Goal: Information Seeking & Learning: Learn about a topic

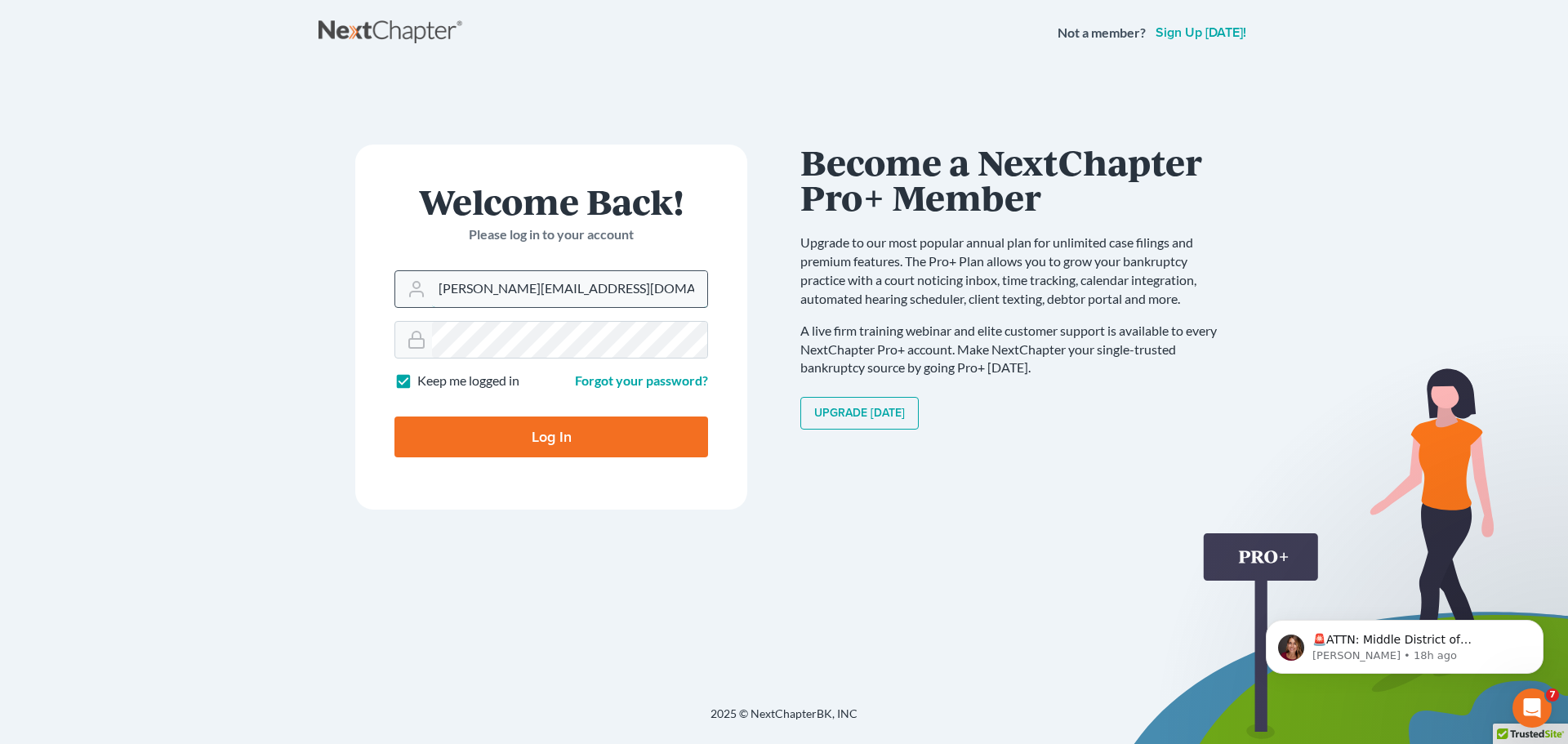
click at [587, 285] on input "katelyn@brandonlawyer.com" at bounding box center [569, 289] width 275 height 36
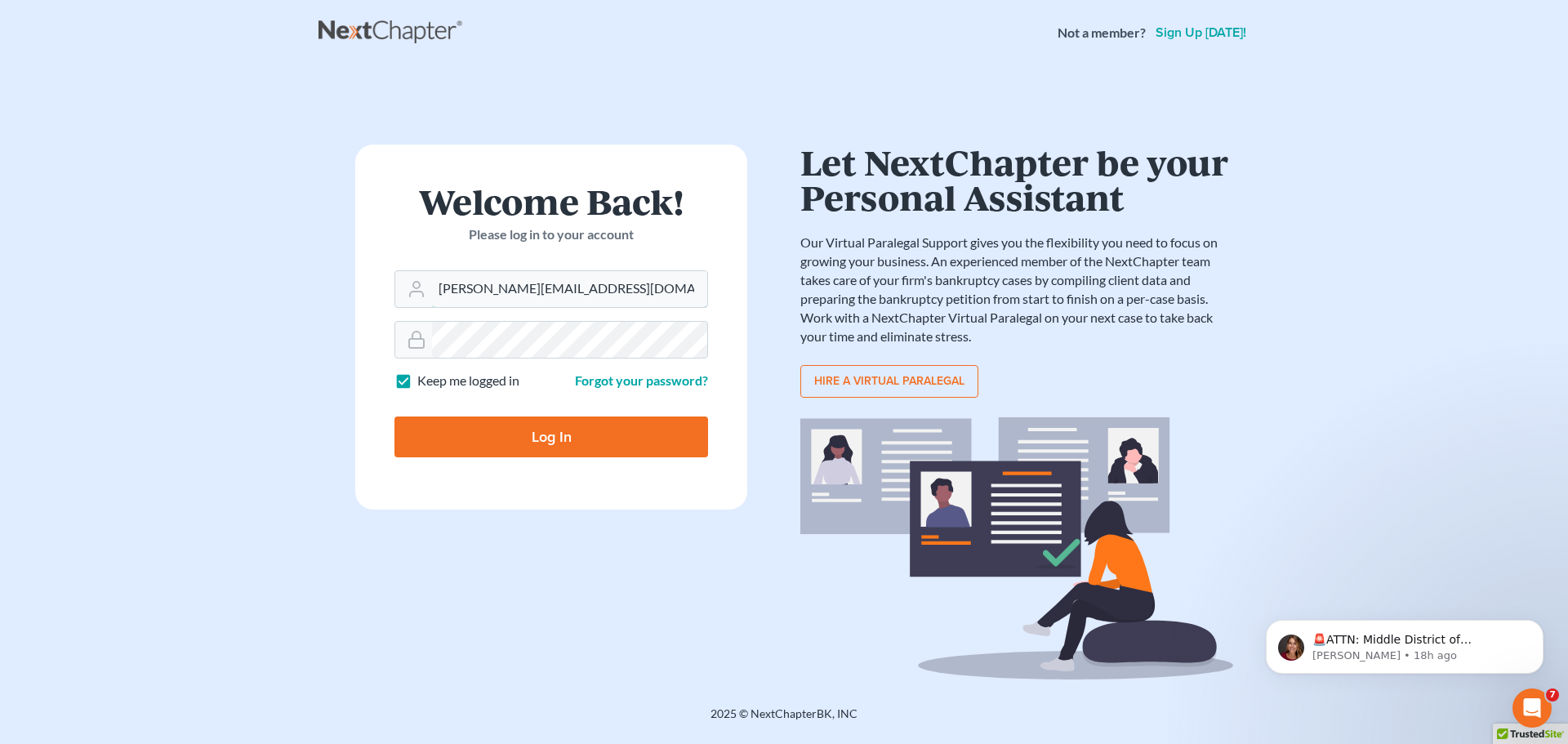
drag, startPoint x: 632, startPoint y: 291, endPoint x: 210, endPoint y: 265, distance: 423.1
click at [210, 265] on main "Welcome Back! Please log in to your account Email Address katelyn@brandonlawyer…" at bounding box center [784, 365] width 1568 height 601
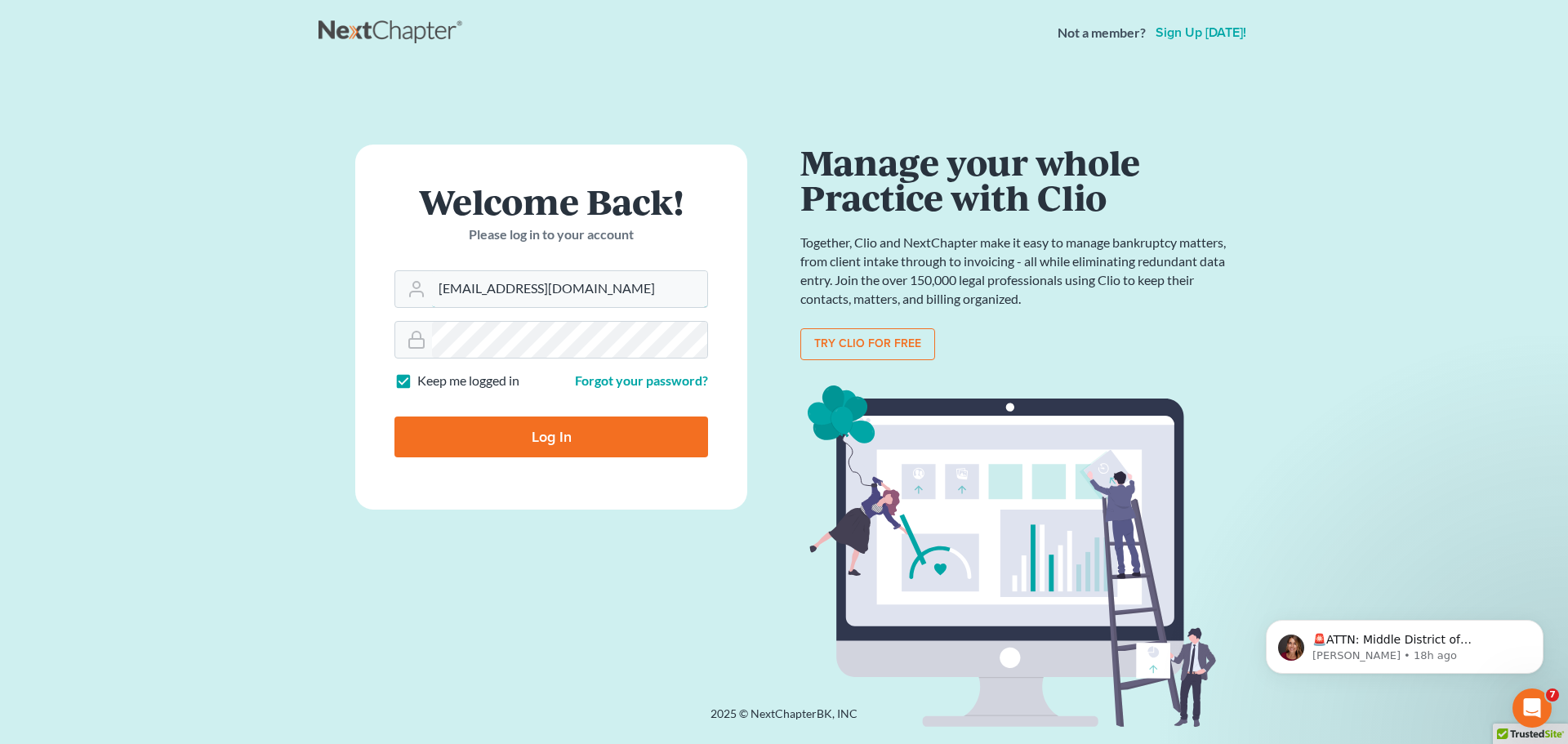
type input "kvinson@jennislaw.com"
click at [228, 346] on main "Welcome Back! Please log in to your account Email Address kvinson@jennislaw.com…" at bounding box center [784, 365] width 1568 height 601
click at [395, 417] on input "Log In" at bounding box center [552, 437] width 314 height 41
type input "Thinking..."
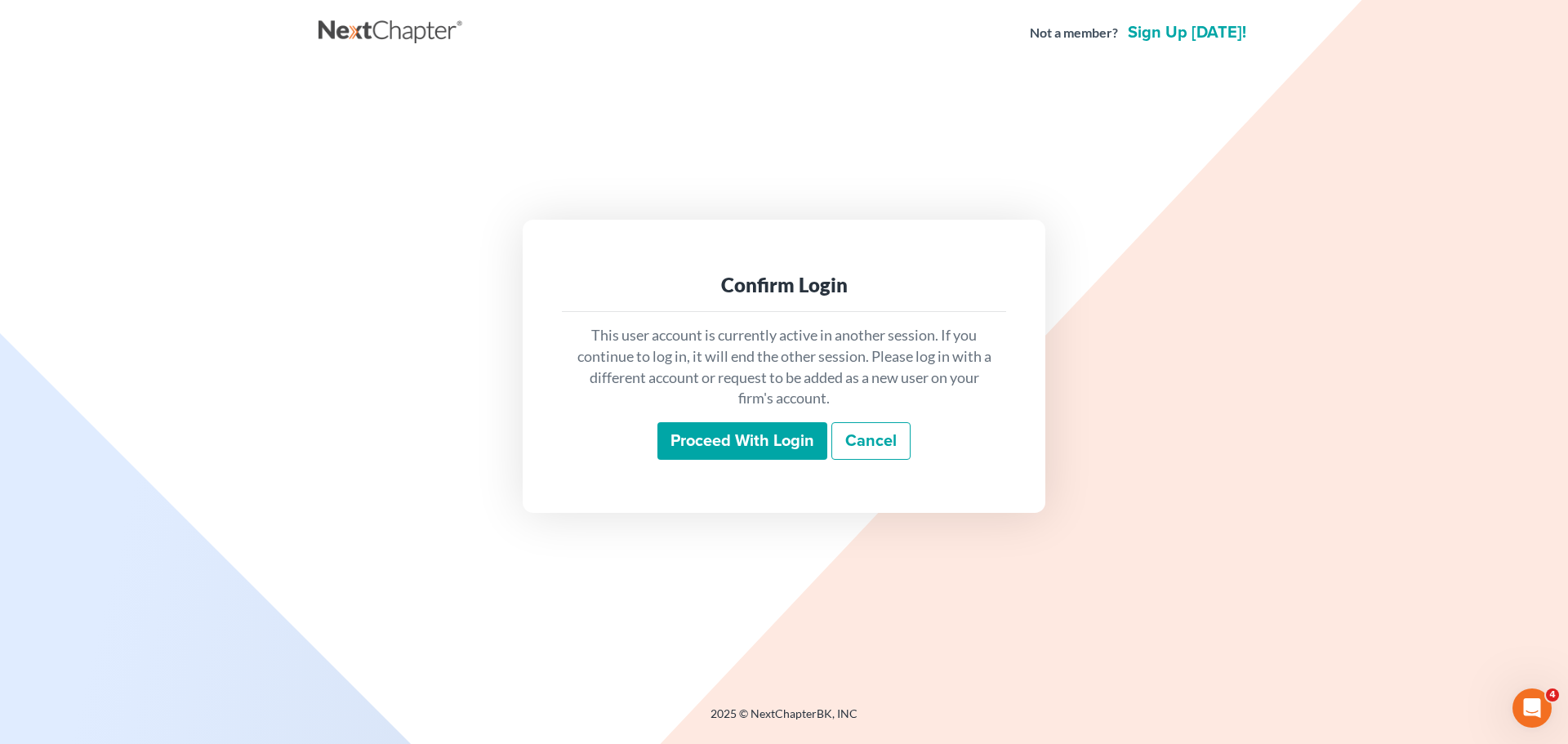
click at [777, 433] on input "Proceed with login" at bounding box center [743, 441] width 170 height 38
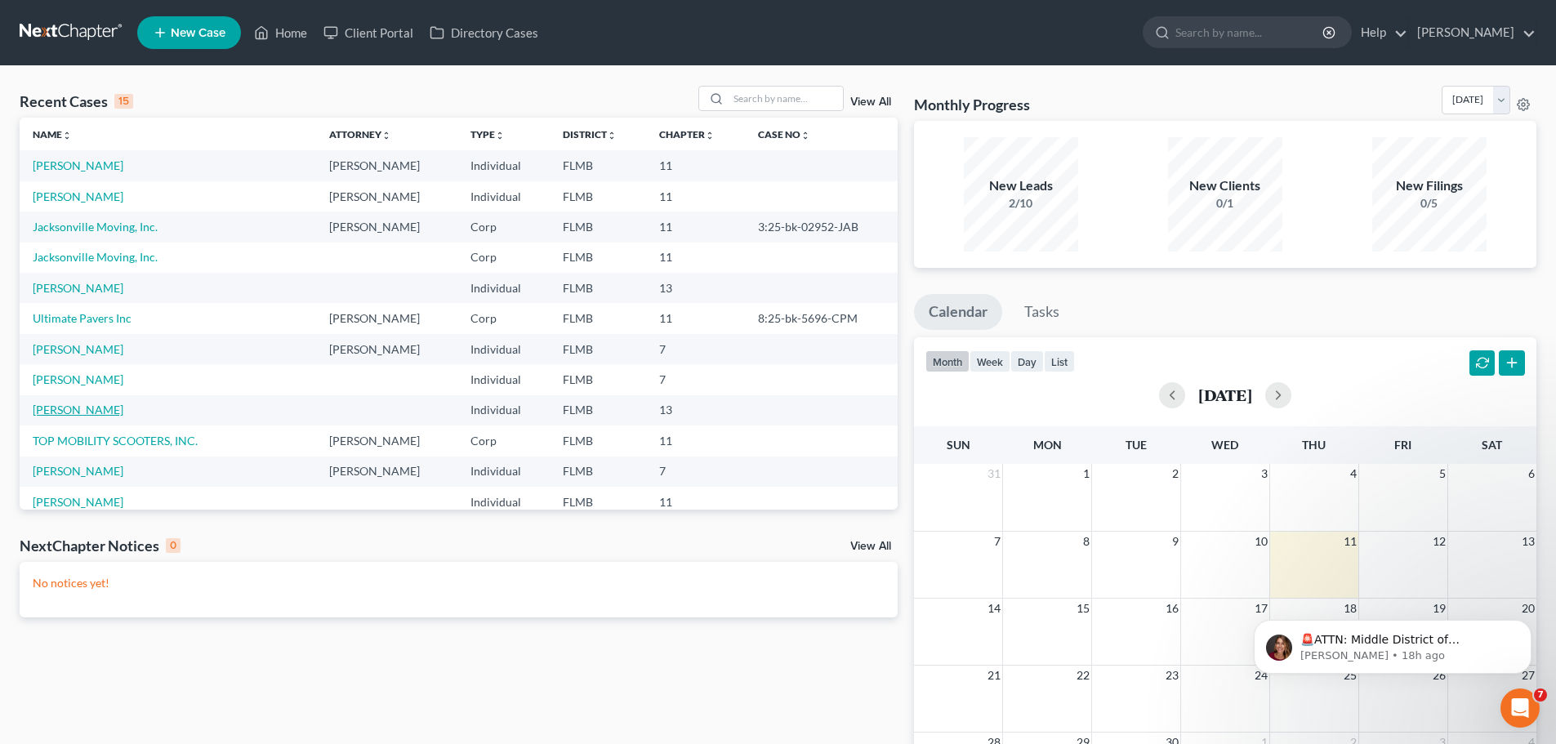
click at [96, 409] on link "[PERSON_NAME]" at bounding box center [78, 410] width 91 height 14
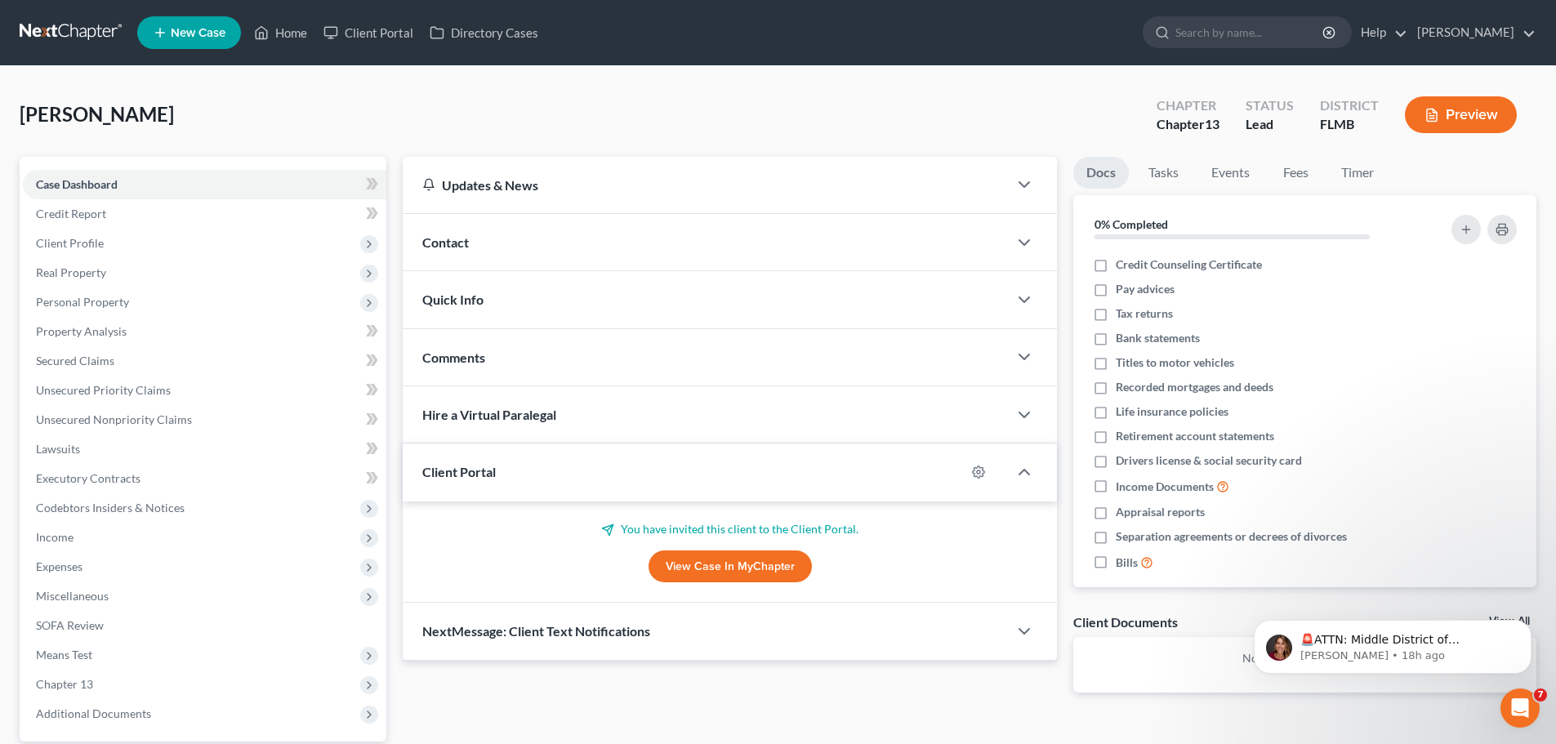
click at [107, 29] on link at bounding box center [72, 32] width 105 height 29
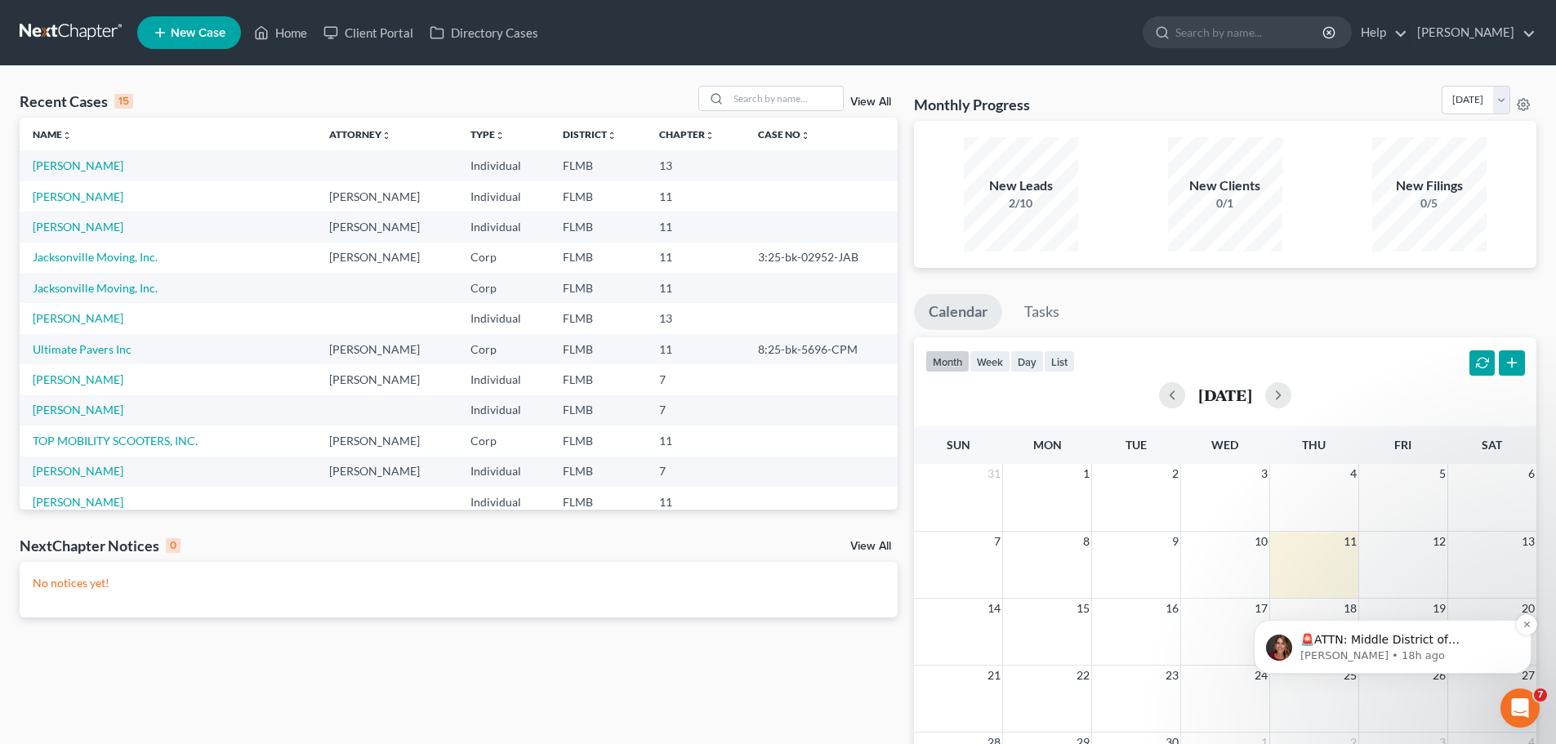
click at [1407, 645] on p "🚨ATTN: Middle District of [US_STATE] The court has added a new Credit Counselin…" at bounding box center [1405, 640] width 211 height 16
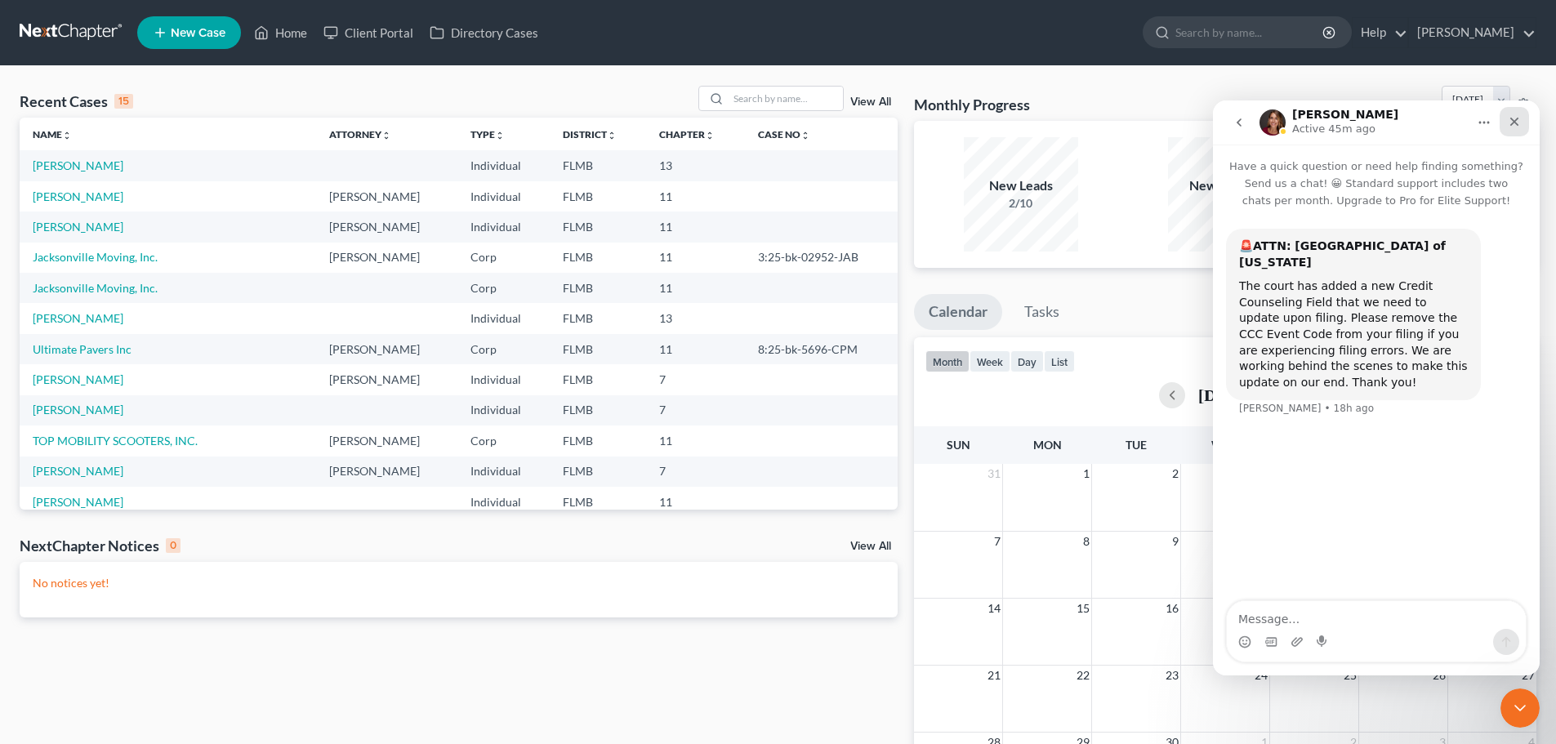
click at [1510, 123] on icon "Close" at bounding box center [1514, 121] width 13 height 13
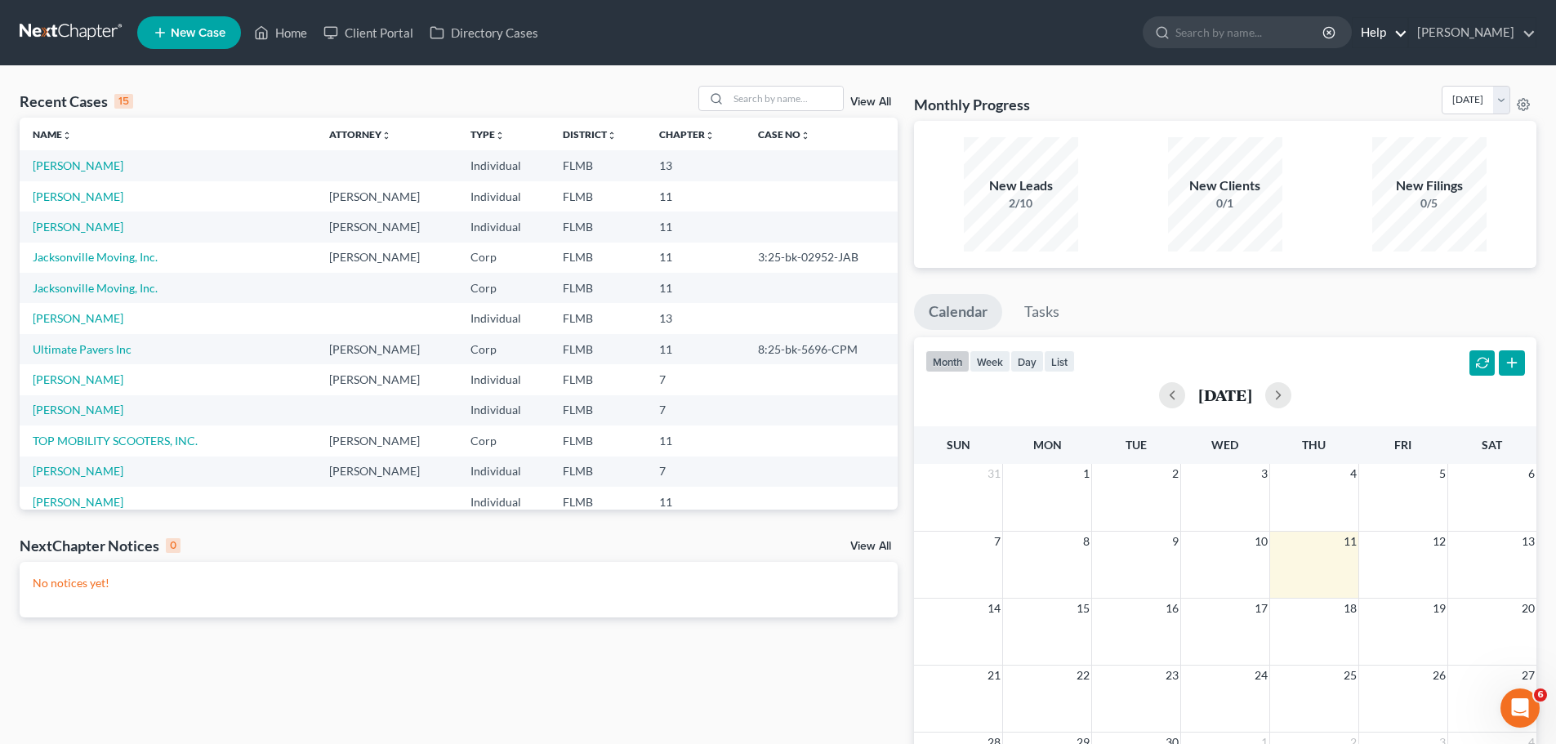
click at [1407, 29] on link "Help" at bounding box center [1380, 32] width 55 height 29
click at [1378, 96] on link "Webinars" at bounding box center [1343, 96] width 130 height 28
click at [1398, 33] on link "Help" at bounding box center [1380, 32] width 55 height 29
click at [1365, 126] on link "Training Videos" at bounding box center [1343, 123] width 130 height 28
